Goal: Entertainment & Leisure: Consume media (video, audio)

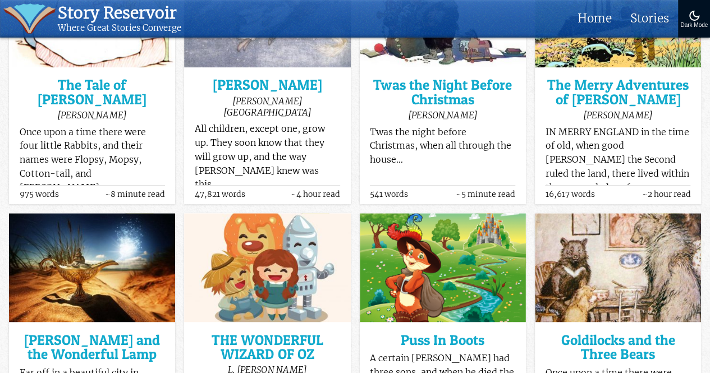
scroll to position [227, 0]
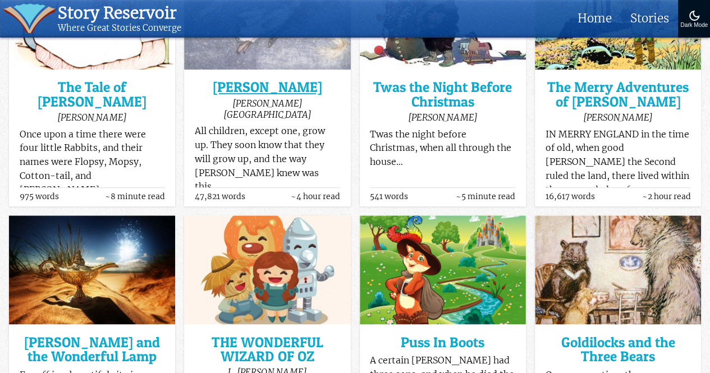
click at [290, 84] on h3 "[PERSON_NAME]" at bounding box center [267, 87] width 145 height 14
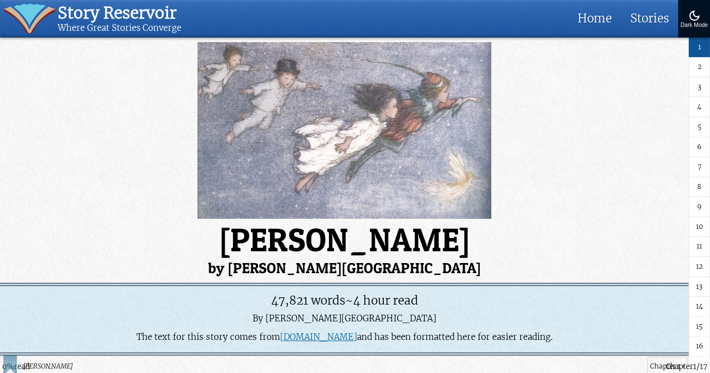
click at [699, 145] on link "6" at bounding box center [699, 148] width 21 height 20
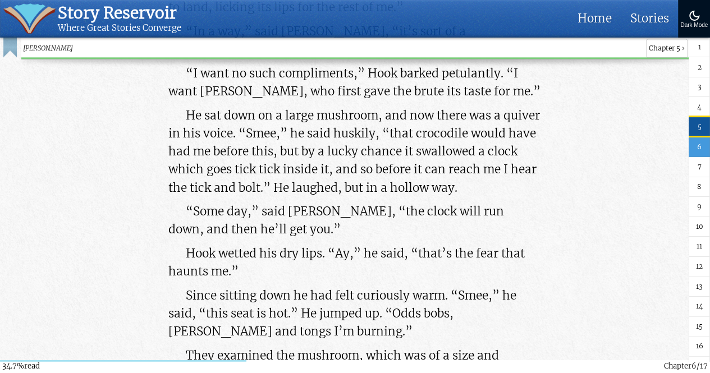
scroll to position [34833, 0]
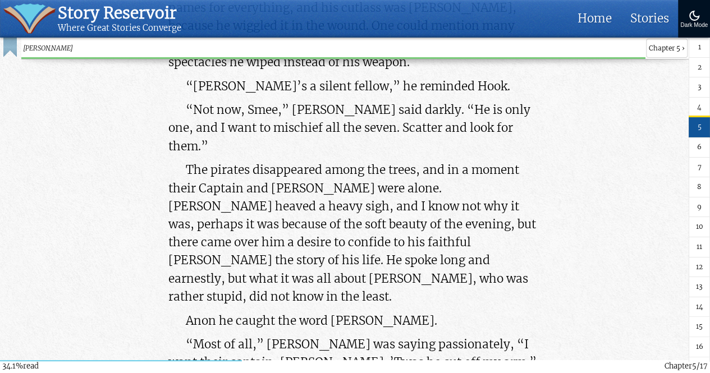
scroll to position [34048, 0]
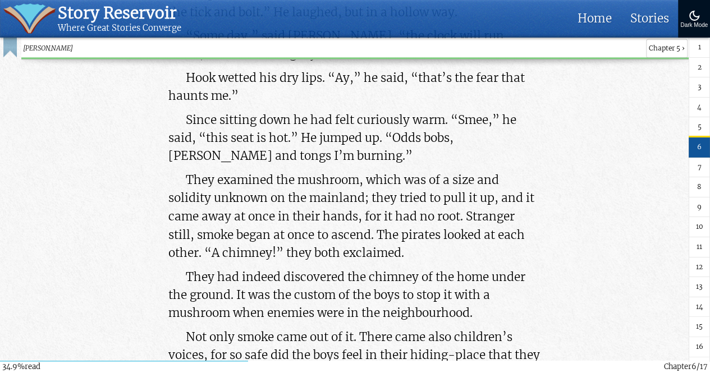
scroll to position [34936, 0]
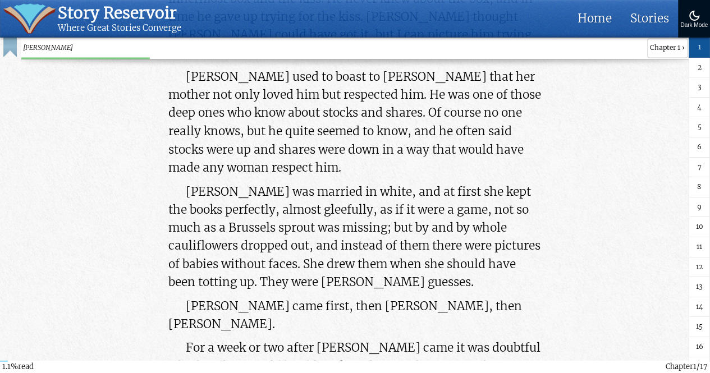
scroll to position [544, 0]
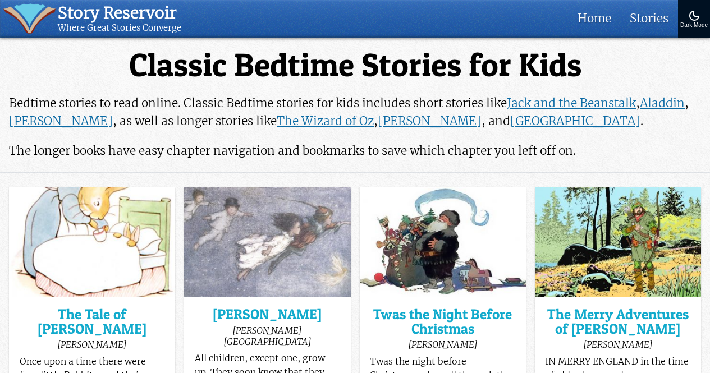
scroll to position [227, 0]
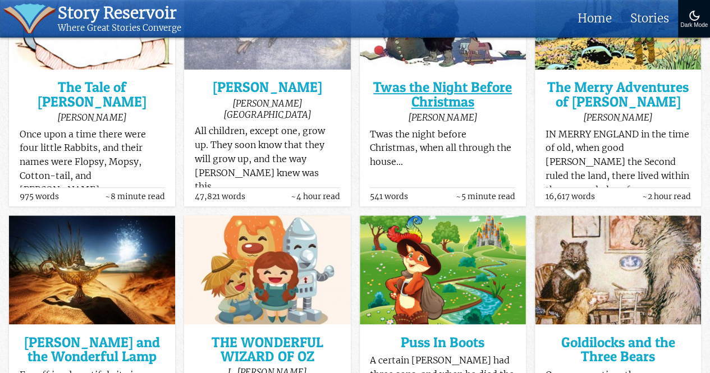
click at [428, 106] on h3 "Twas the Night Before Christmas" at bounding box center [442, 94] width 145 height 29
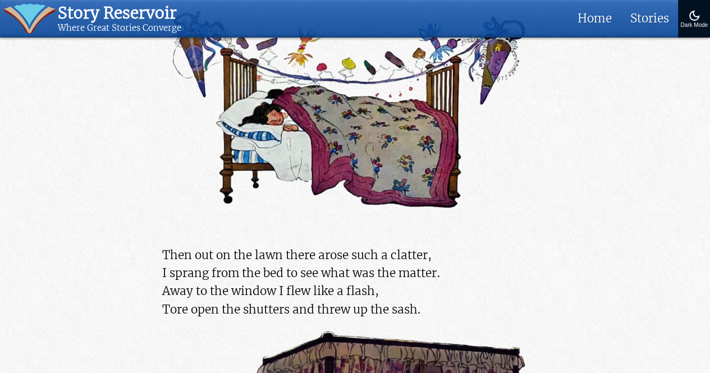
scroll to position [951, 0]
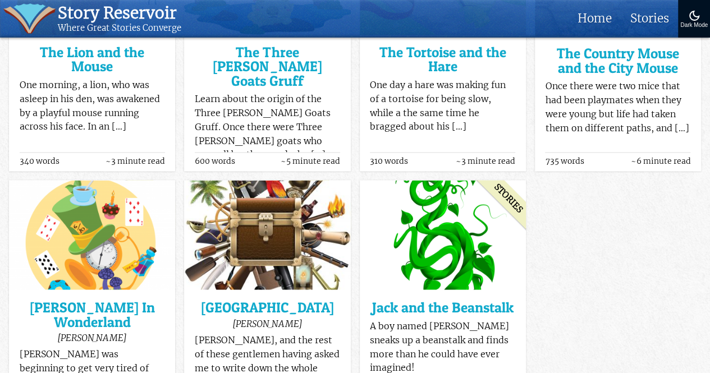
scroll to position [889, 0]
